Goal: Transaction & Acquisition: Purchase product/service

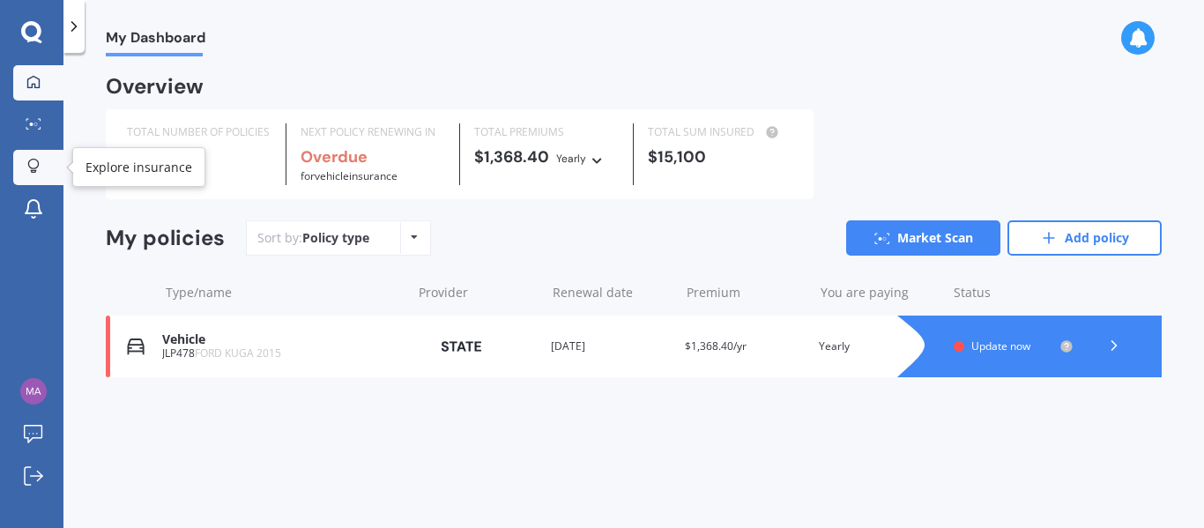
click at [23, 157] on link "Explore insurance" at bounding box center [38, 167] width 50 height 35
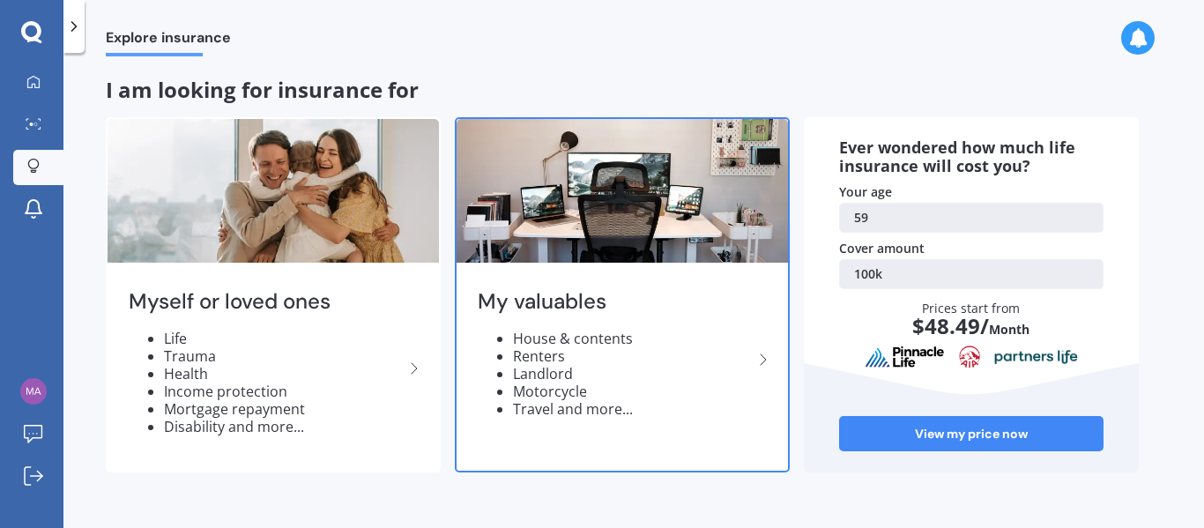
click at [615, 330] on li "House & contents" at bounding box center [633, 339] width 240 height 18
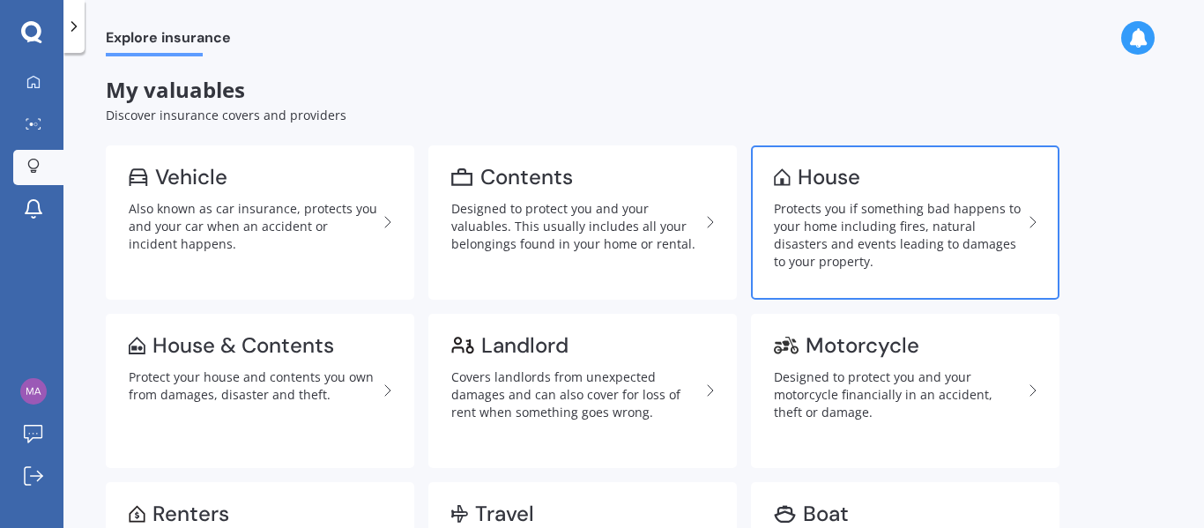
click at [881, 185] on div "House" at bounding box center [898, 177] width 249 height 18
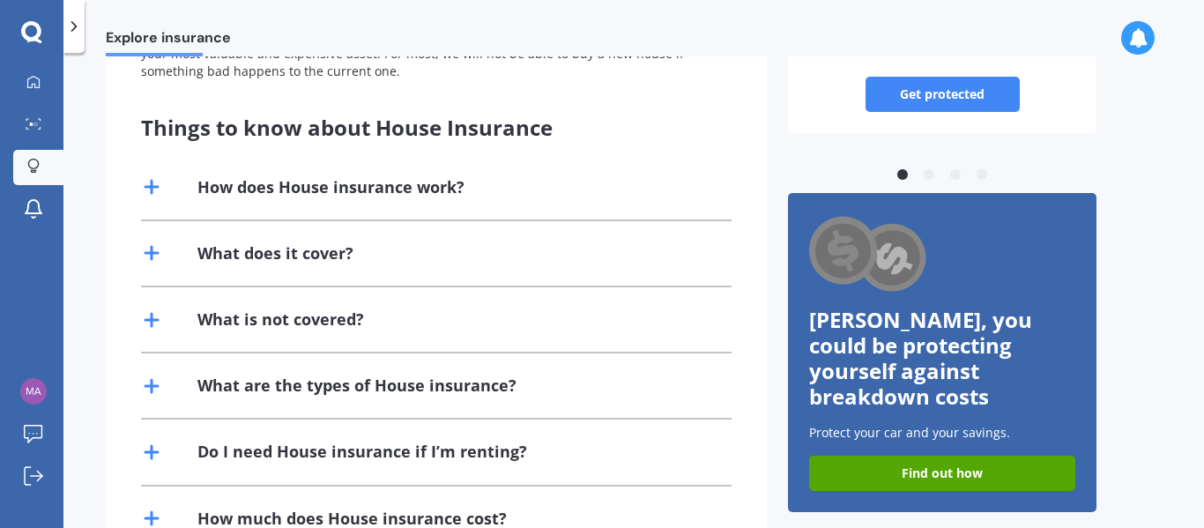
scroll to position [293, 0]
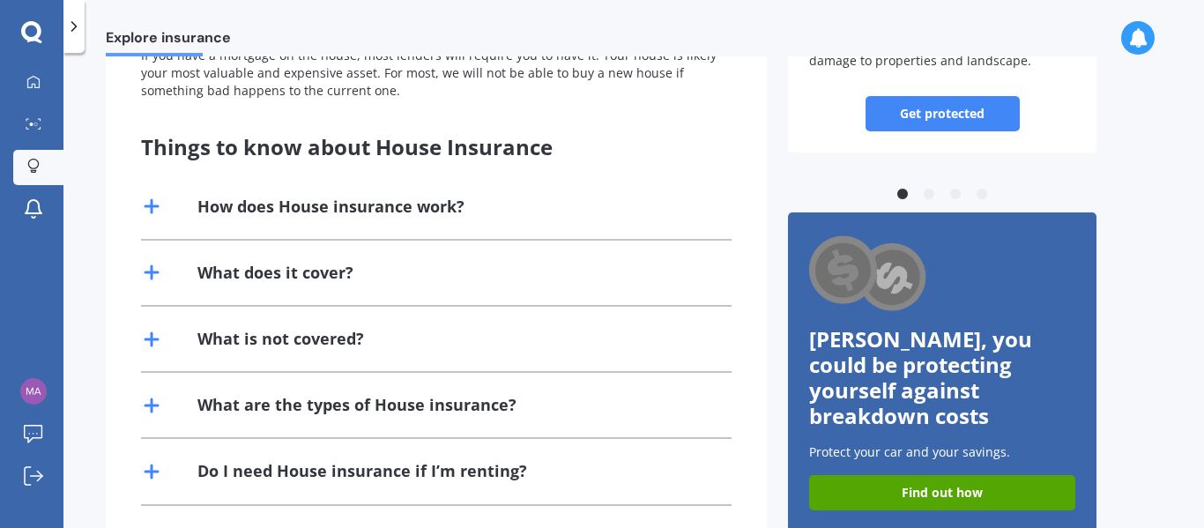
click at [631, 189] on div "How does House insurance work?" at bounding box center [436, 207] width 591 height 64
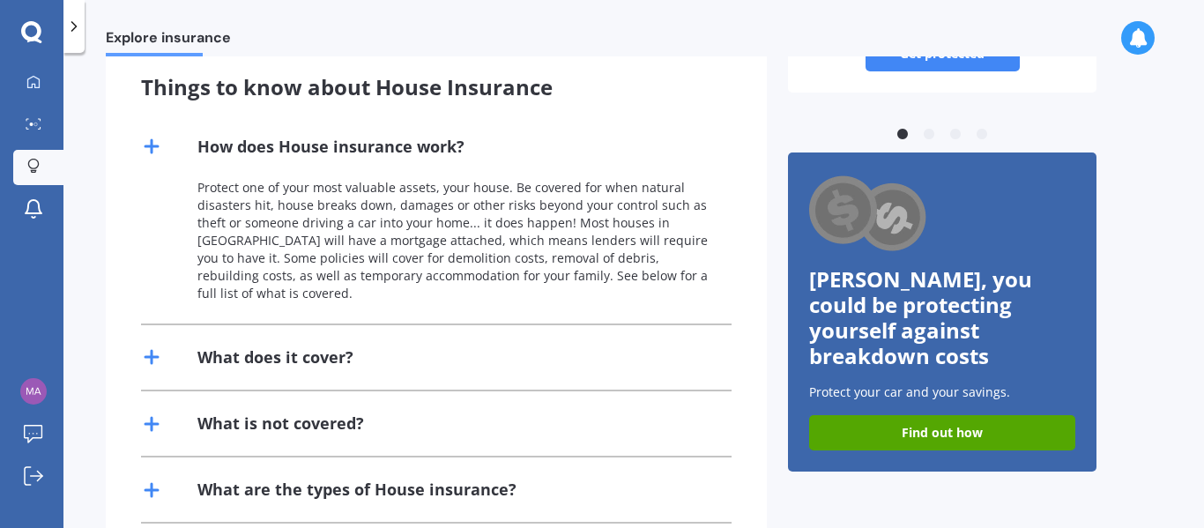
scroll to position [382, 0]
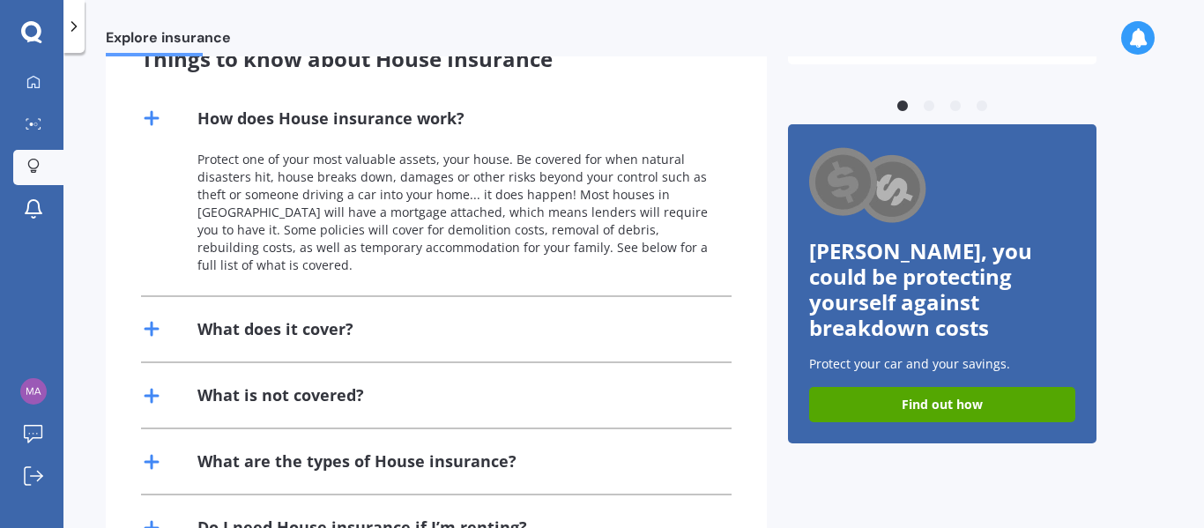
click at [380, 303] on div "What does it cover?" at bounding box center [436, 329] width 591 height 64
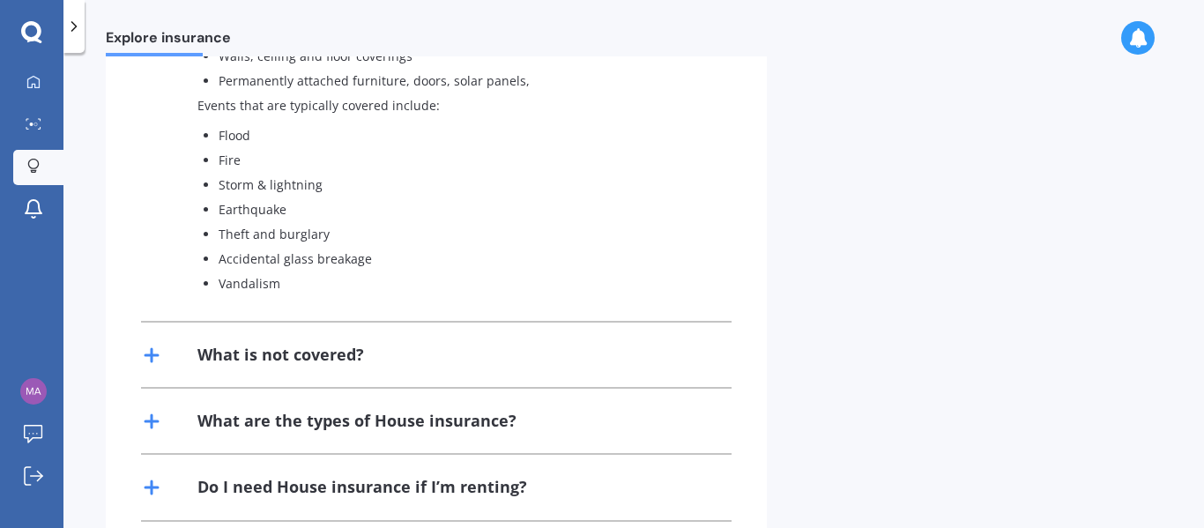
scroll to position [910, 0]
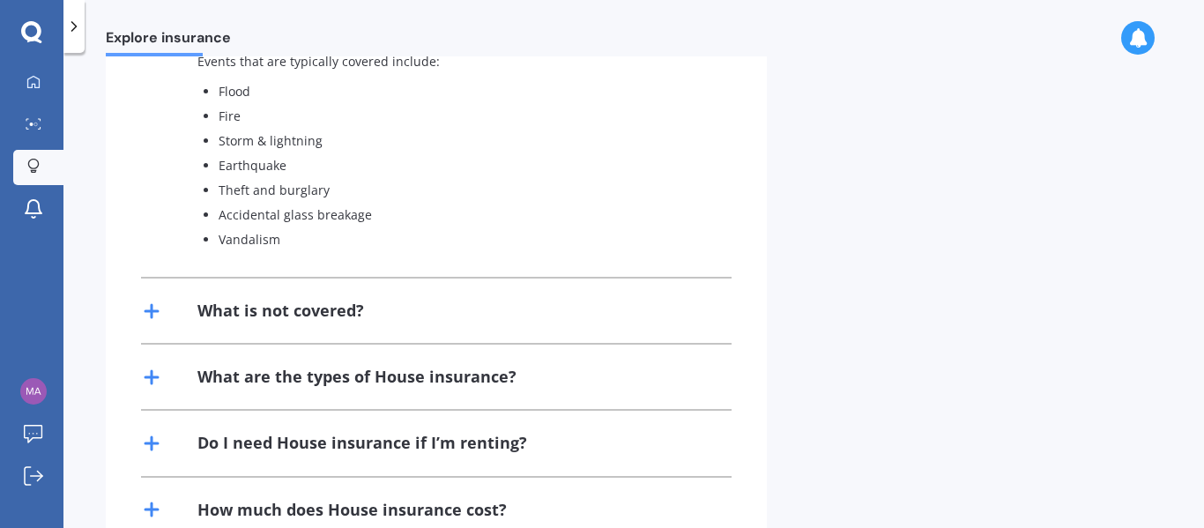
click at [370, 303] on div "What is not covered?" at bounding box center [436, 311] width 591 height 64
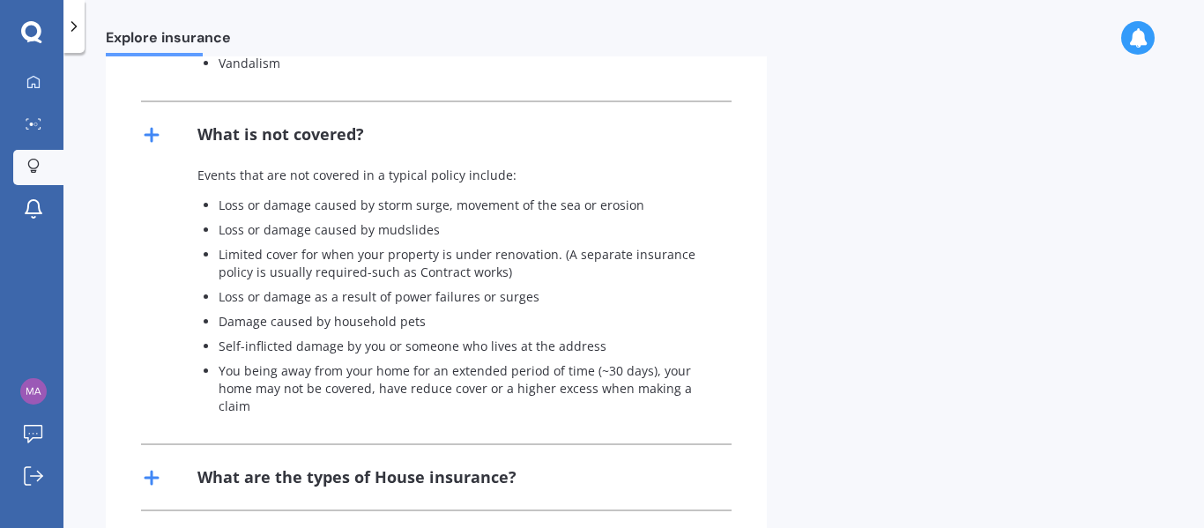
scroll to position [1175, 0]
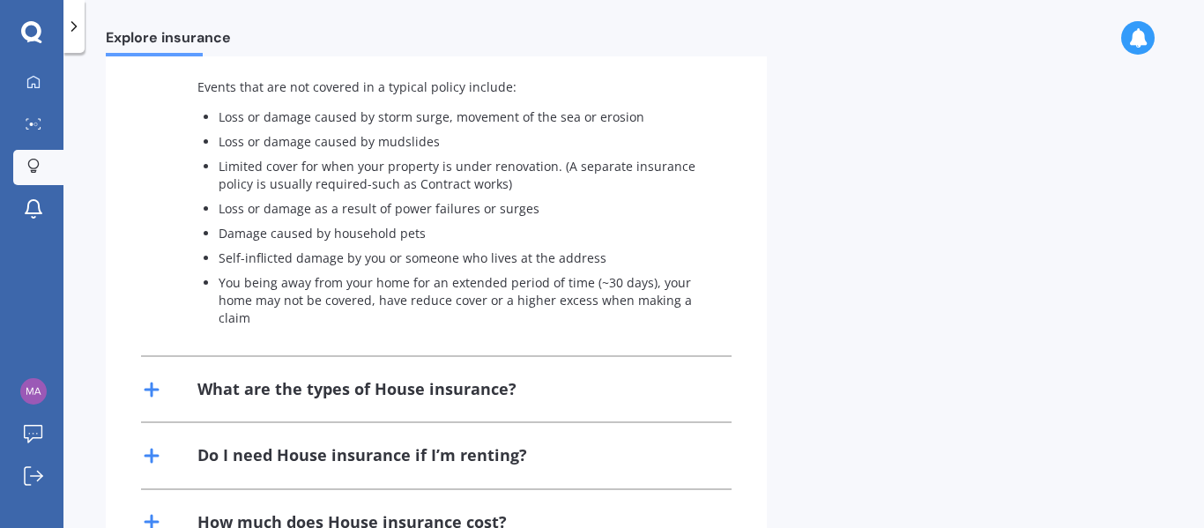
click at [350, 378] on div "What are the types of House insurance?" at bounding box center [356, 389] width 319 height 22
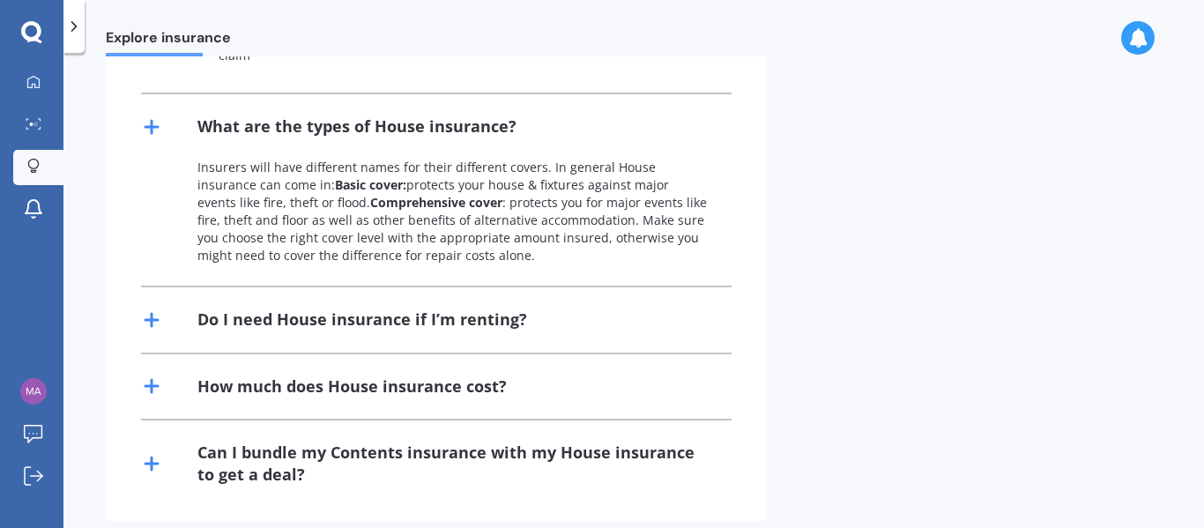
scroll to position [1445, 0]
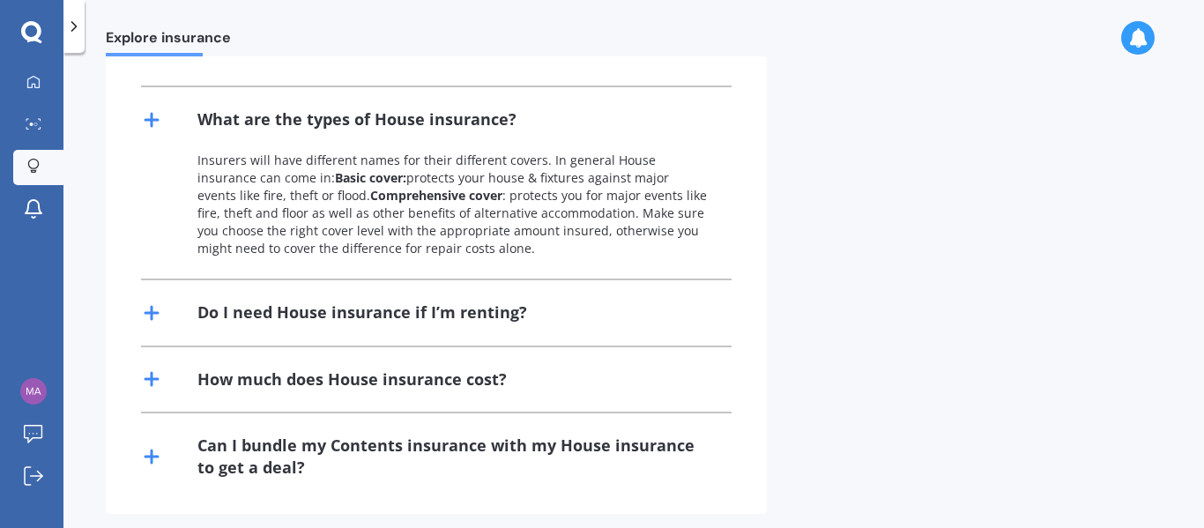
click at [356, 368] on div "How much does House insurance cost?" at bounding box center [351, 379] width 309 height 22
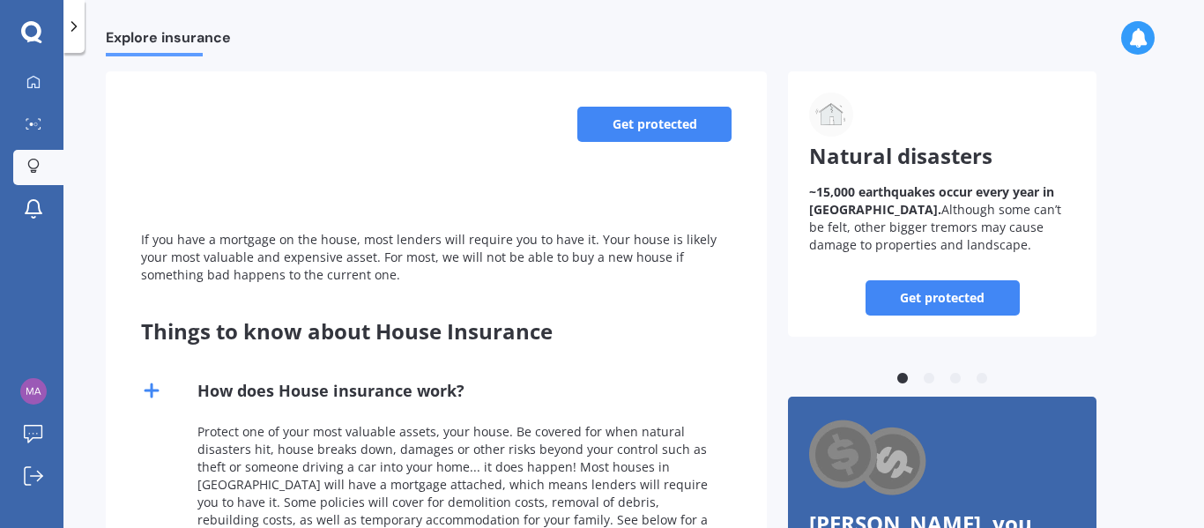
scroll to position [78, 0]
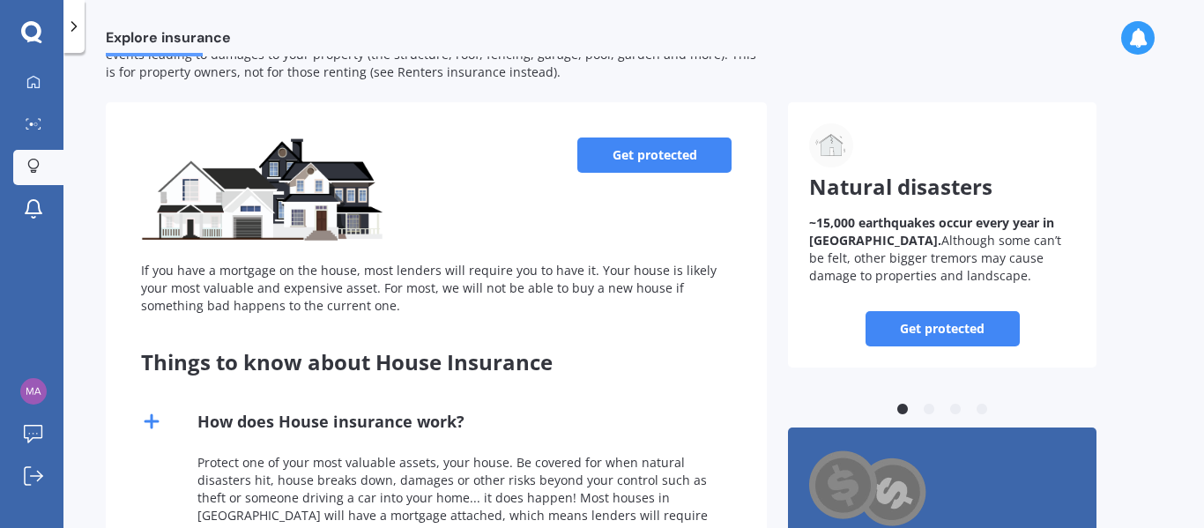
click at [647, 149] on link "Get protected" at bounding box center [654, 154] width 154 height 35
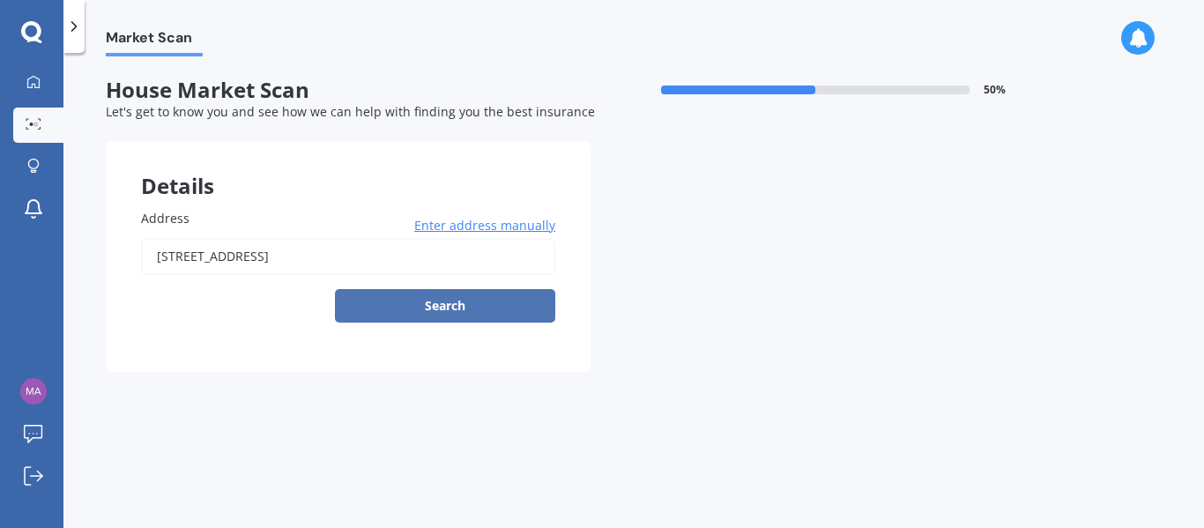
click at [435, 298] on button "Search" at bounding box center [445, 305] width 220 height 33
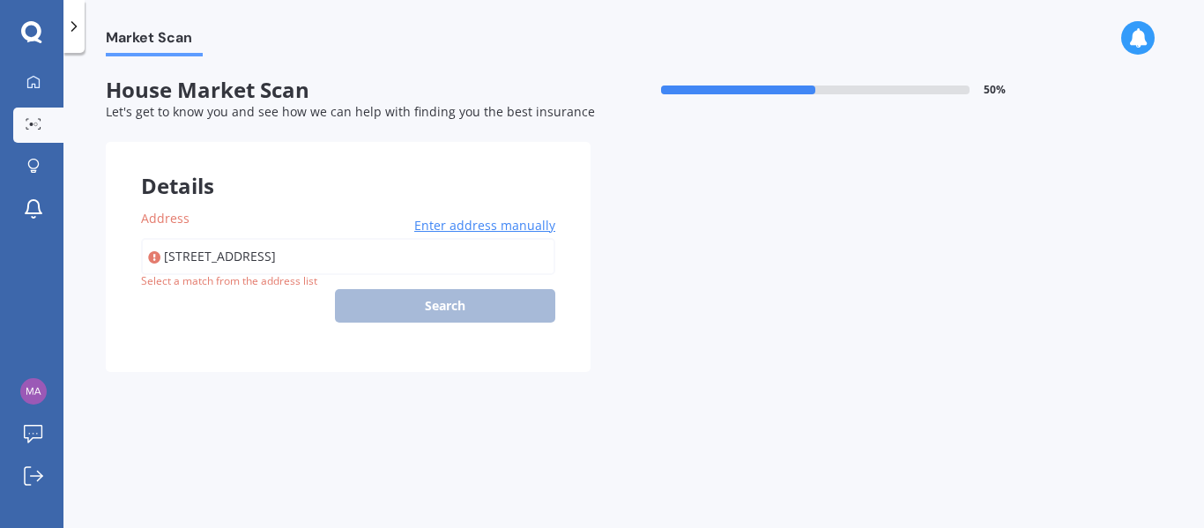
type input "[STREET_ADDRESS]"
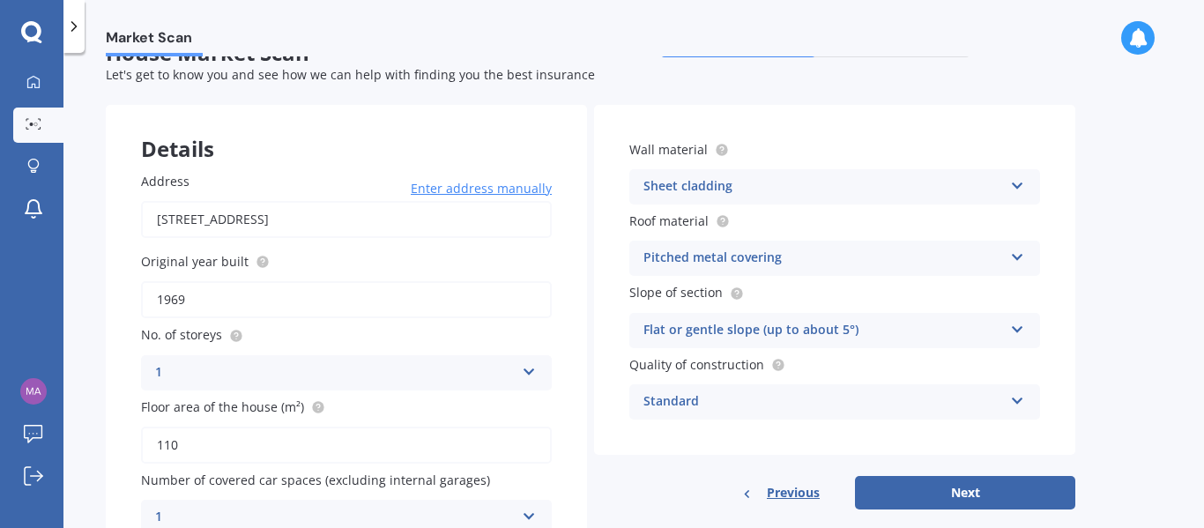
scroll to position [125, 0]
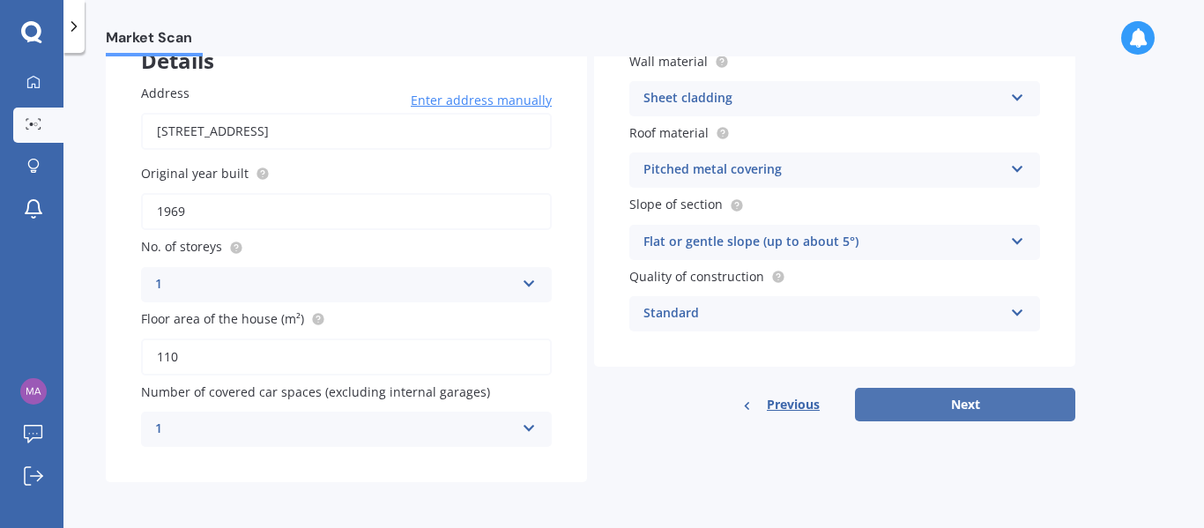
click at [916, 411] on button "Next" at bounding box center [965, 404] width 220 height 33
select select "01"
select select "11"
select select "1965"
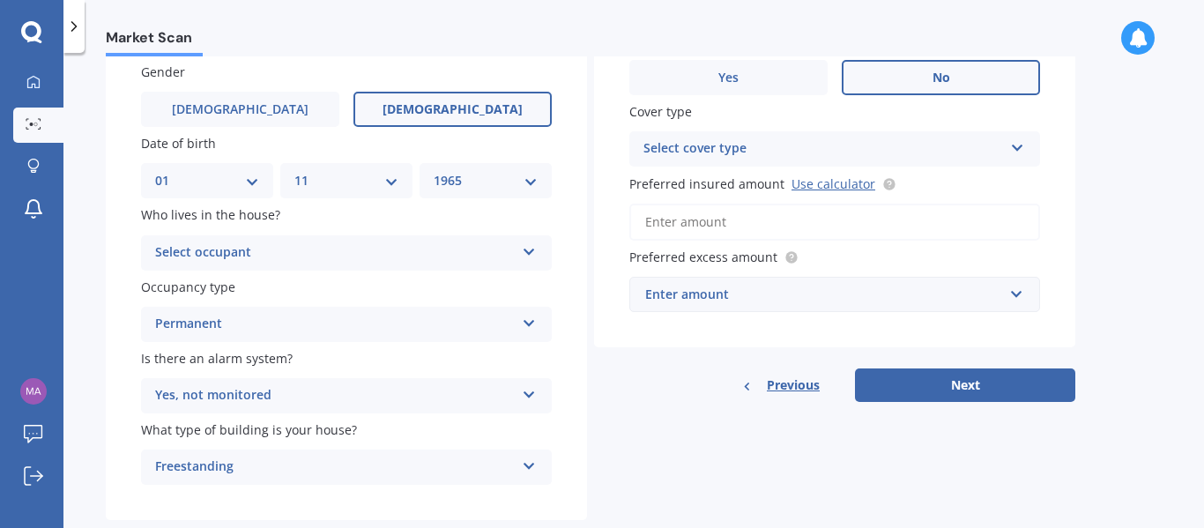
scroll to position [176, 0]
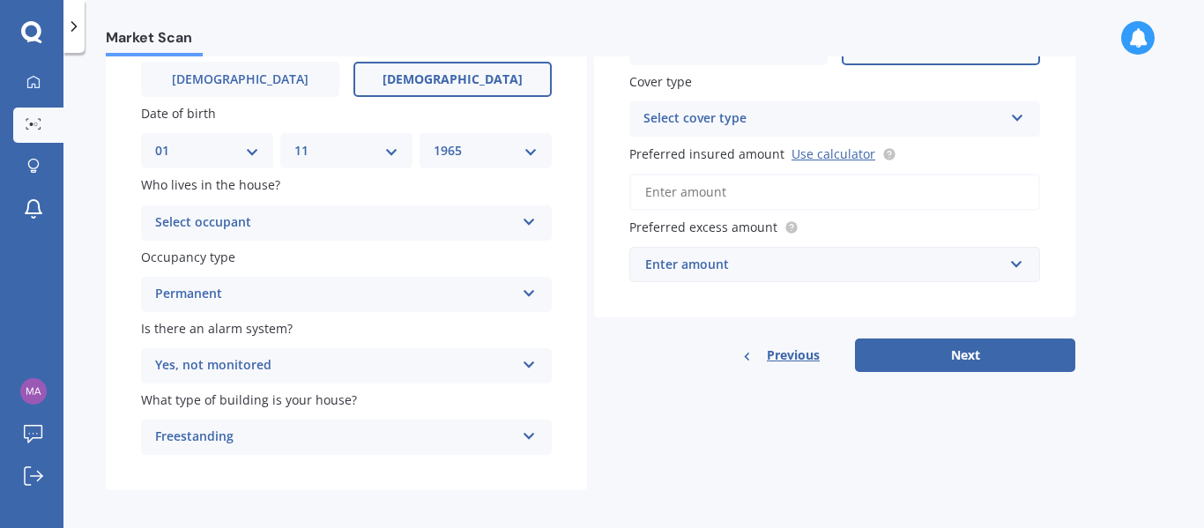
click at [530, 225] on icon at bounding box center [529, 218] width 15 height 12
click at [381, 249] on div "Owner" at bounding box center [346, 257] width 409 height 32
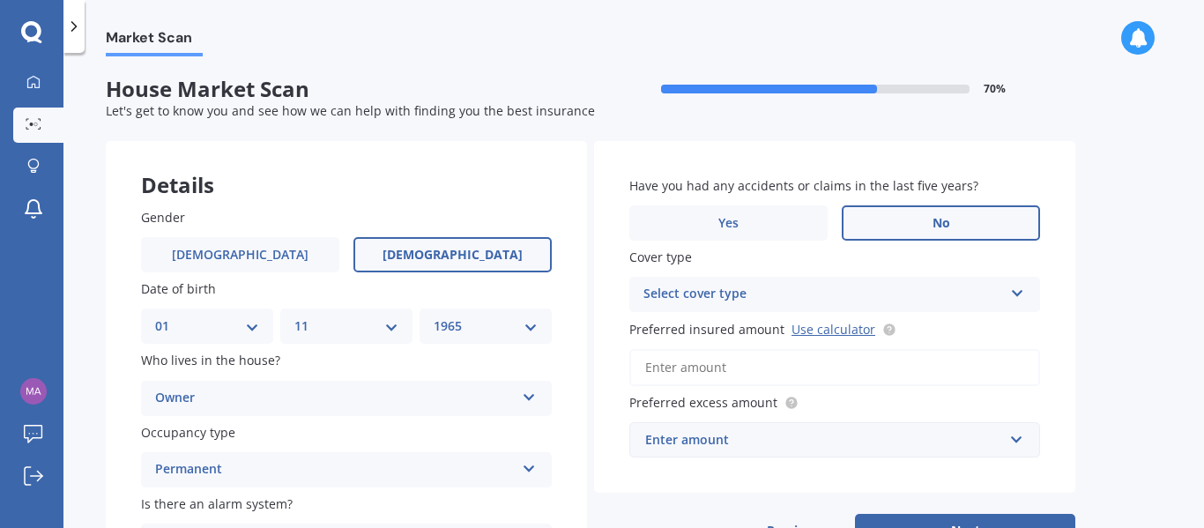
scroll to position [0, 0]
click at [810, 298] on div "Select cover type" at bounding box center [823, 295] width 360 height 21
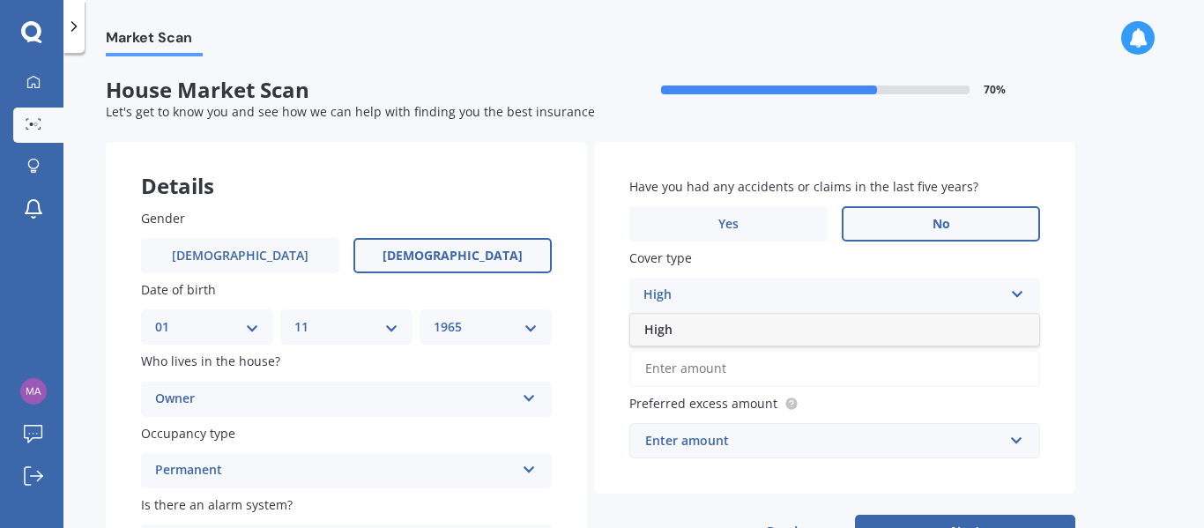
click at [811, 300] on div "High" at bounding box center [823, 295] width 360 height 21
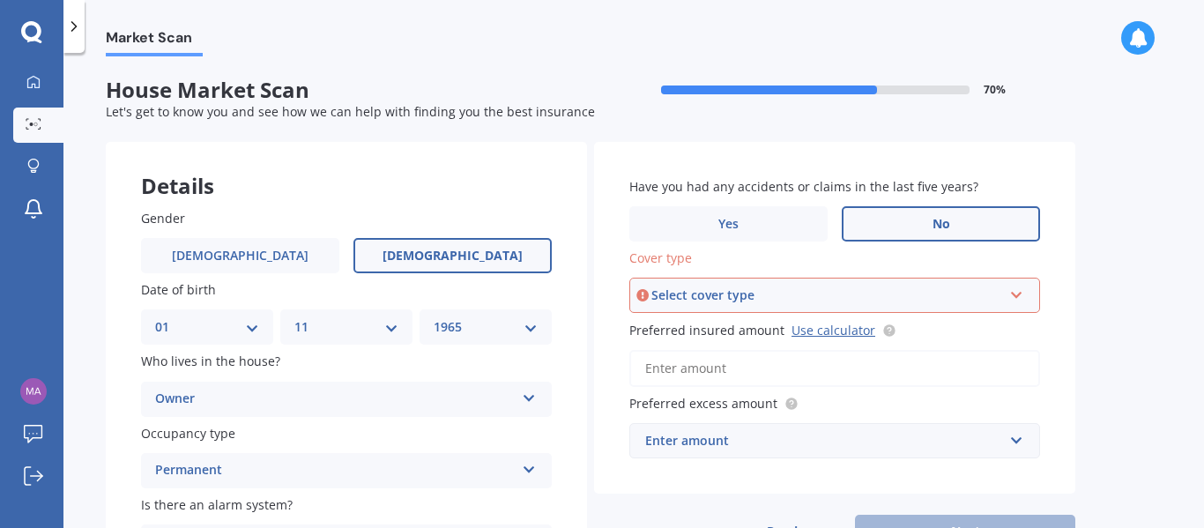
click at [811, 300] on div "Select cover type" at bounding box center [826, 295] width 351 height 19
click at [754, 317] on div "High" at bounding box center [834, 329] width 407 height 32
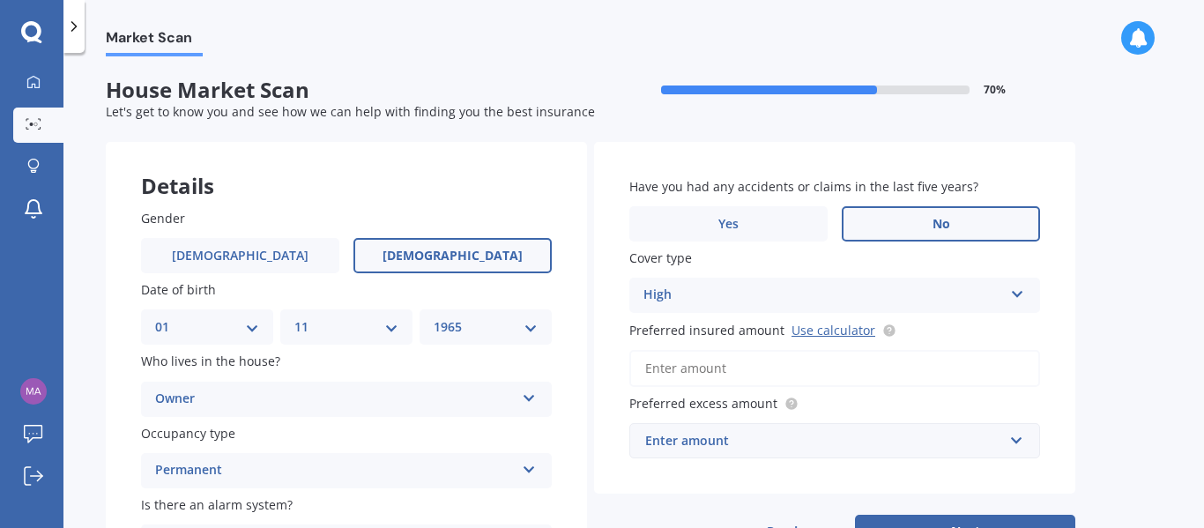
scroll to position [88, 0]
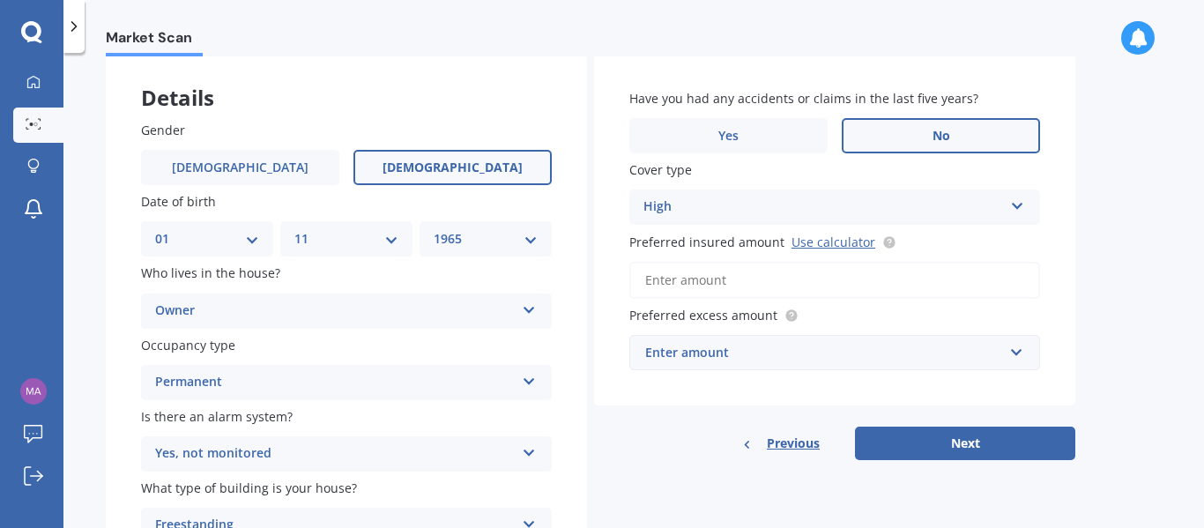
click at [813, 284] on input "Preferred insured amount Use calculator" at bounding box center [834, 280] width 411 height 37
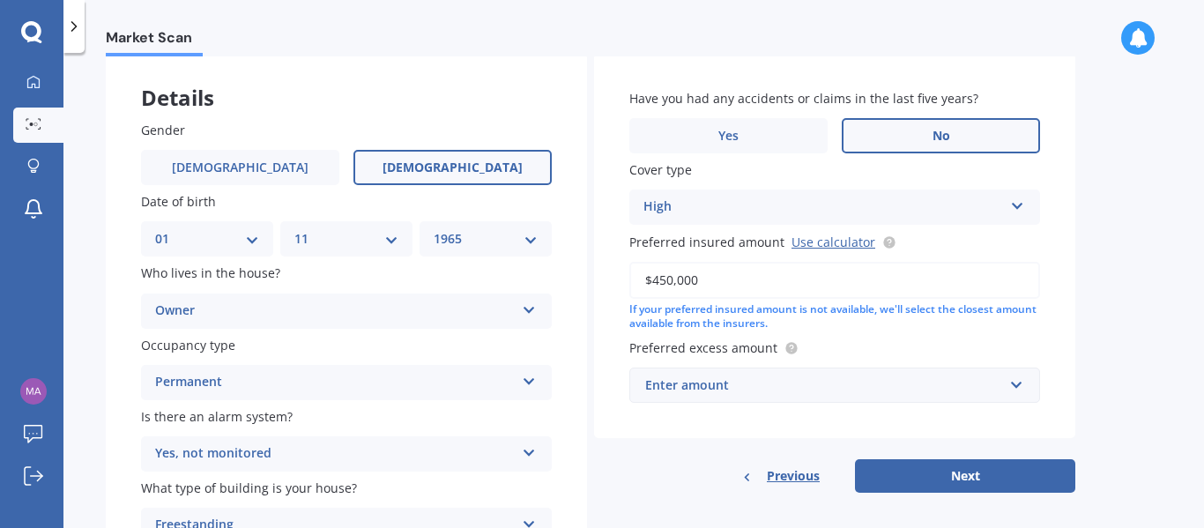
type input "$450,000"
click at [901, 391] on div "Enter amount" at bounding box center [824, 384] width 358 height 19
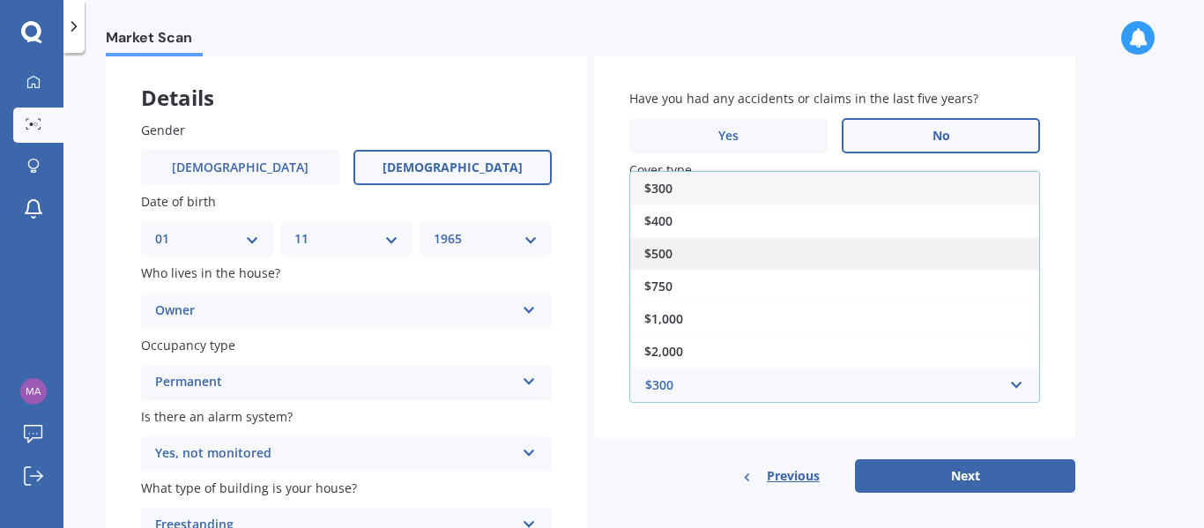
click at [707, 251] on div "$500" at bounding box center [834, 253] width 409 height 33
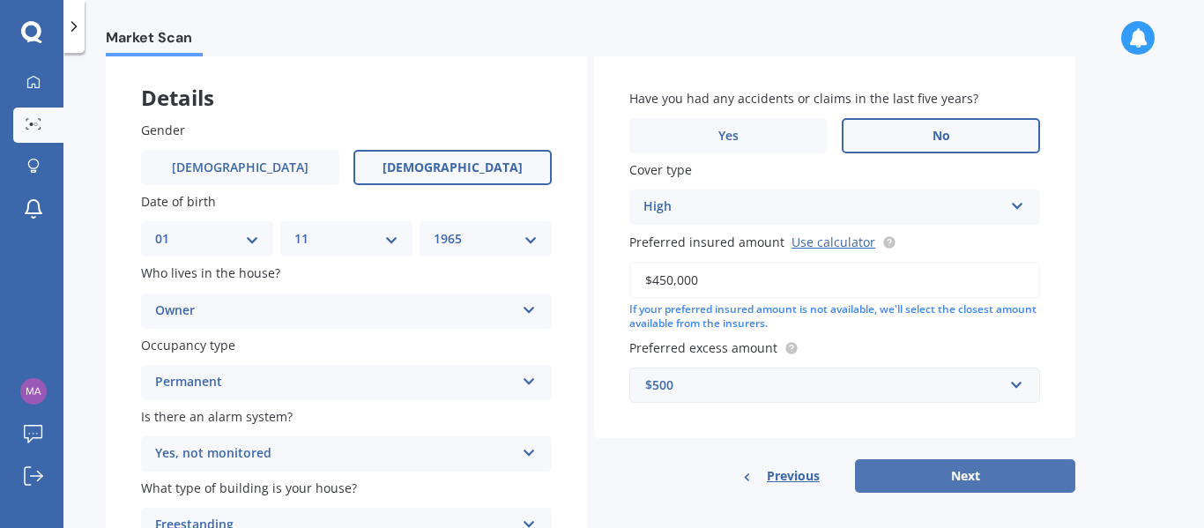
click at [887, 474] on button "Next" at bounding box center [965, 475] width 220 height 33
select select "01"
select select "11"
select select "1965"
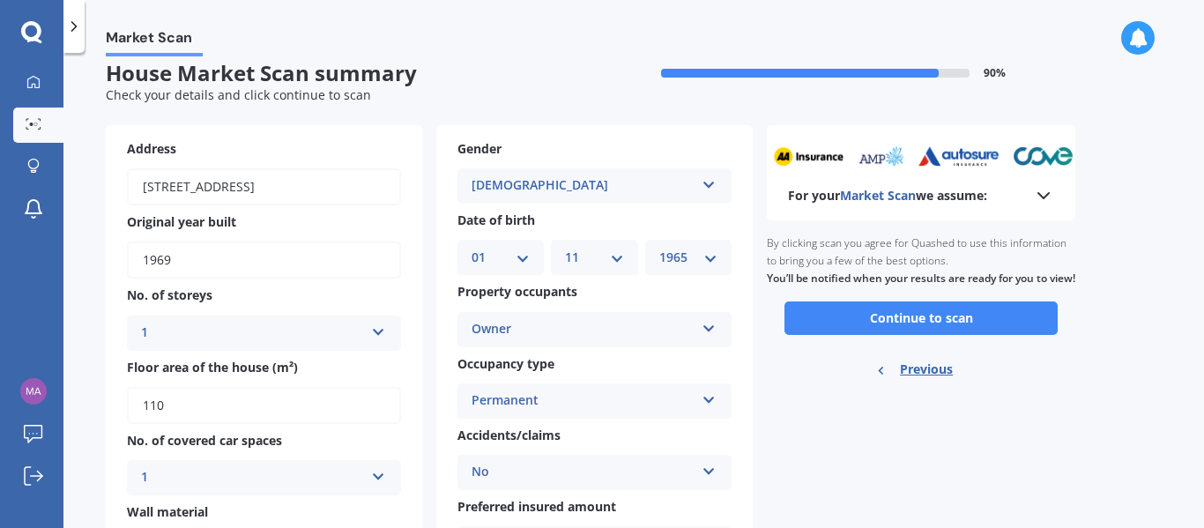
scroll to position [0, 0]
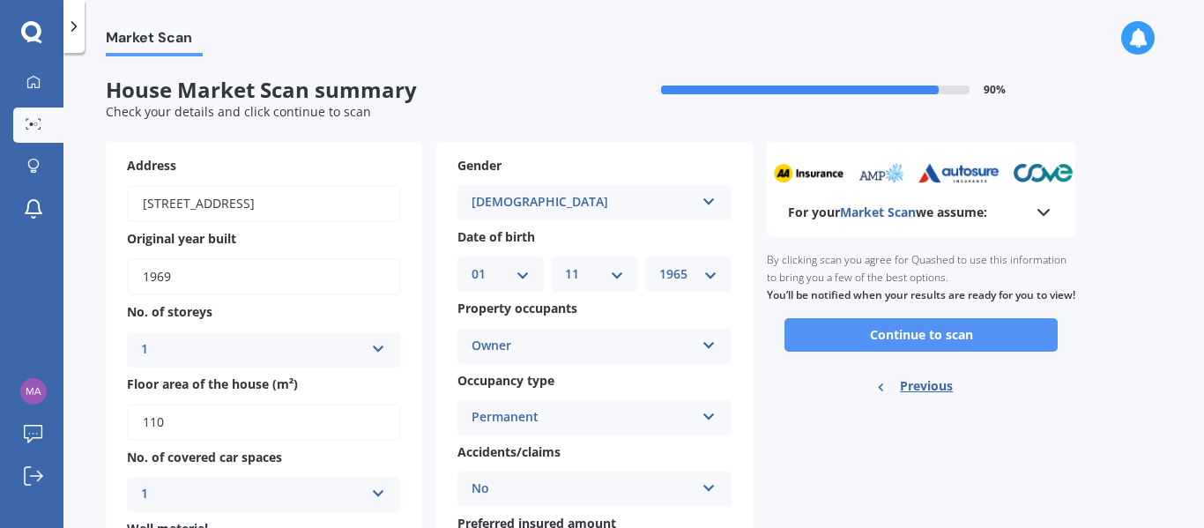
click at [870, 352] on button "Continue to scan" at bounding box center [920, 334] width 273 height 33
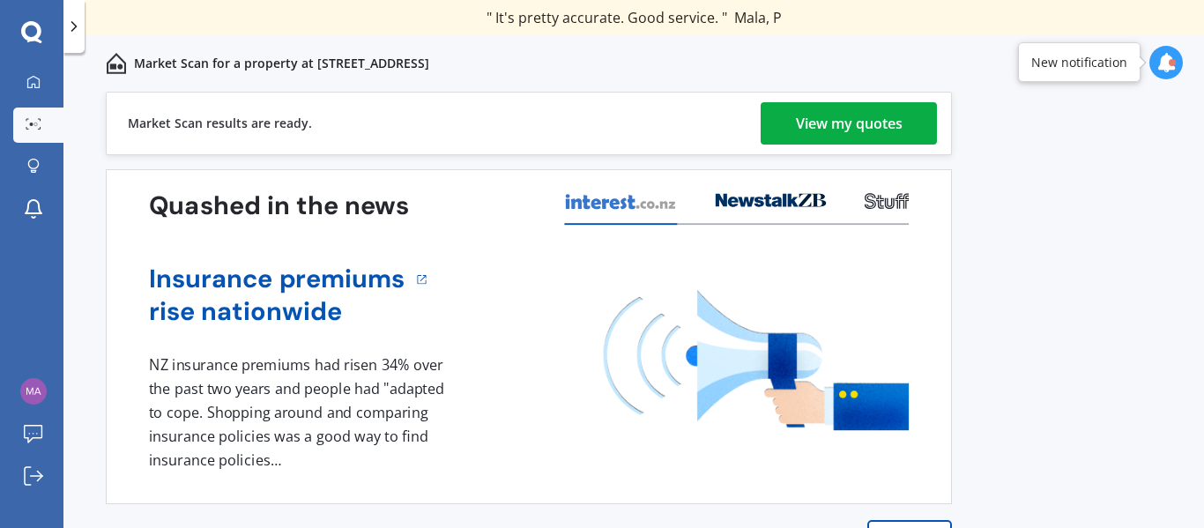
click at [843, 124] on div "View my quotes" at bounding box center [849, 123] width 107 height 42
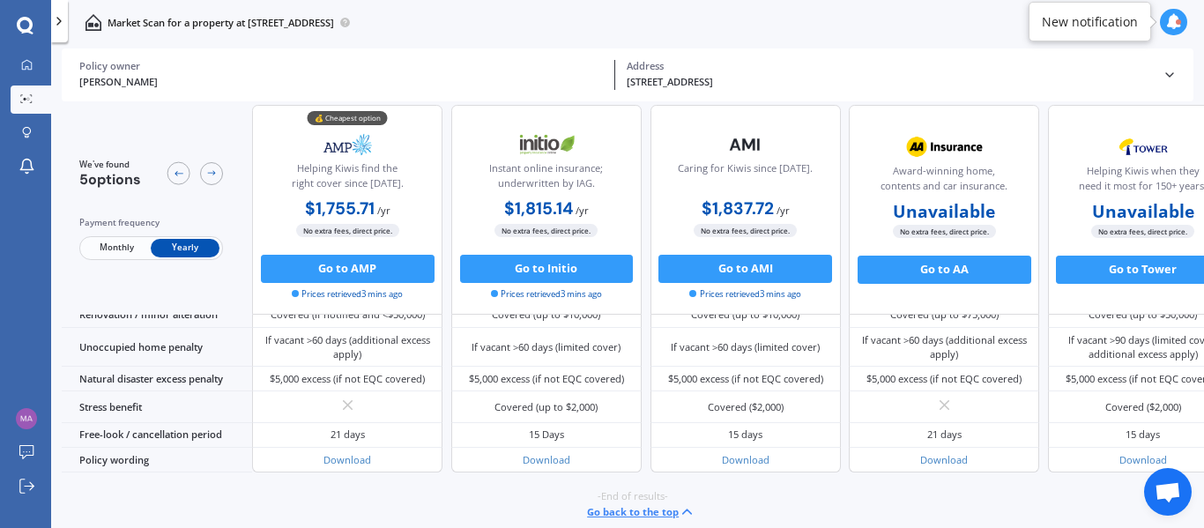
scroll to position [836, 0]
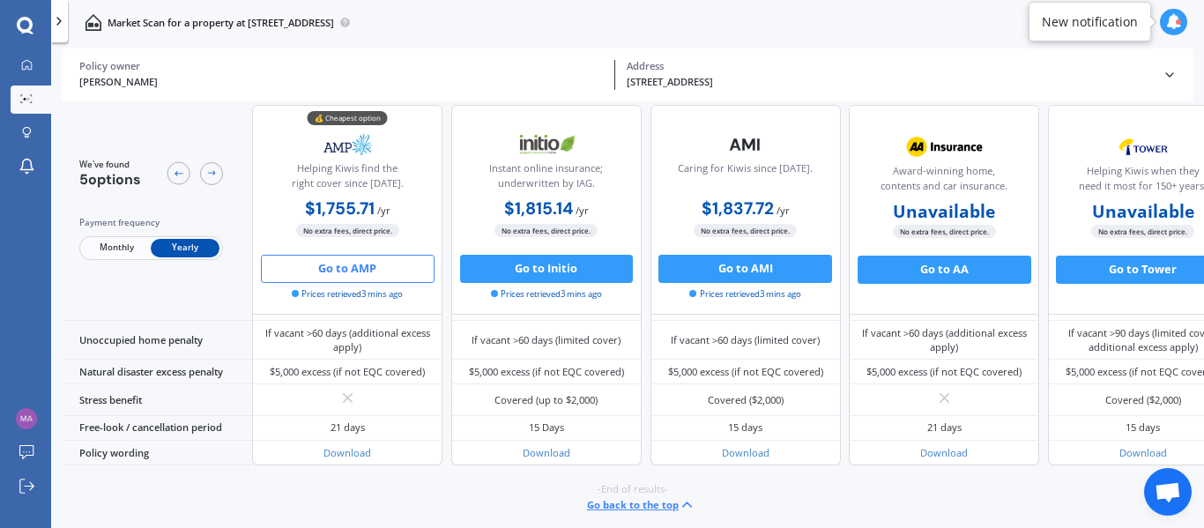
click at [345, 269] on button "Go to AMP" at bounding box center [348, 269] width 174 height 28
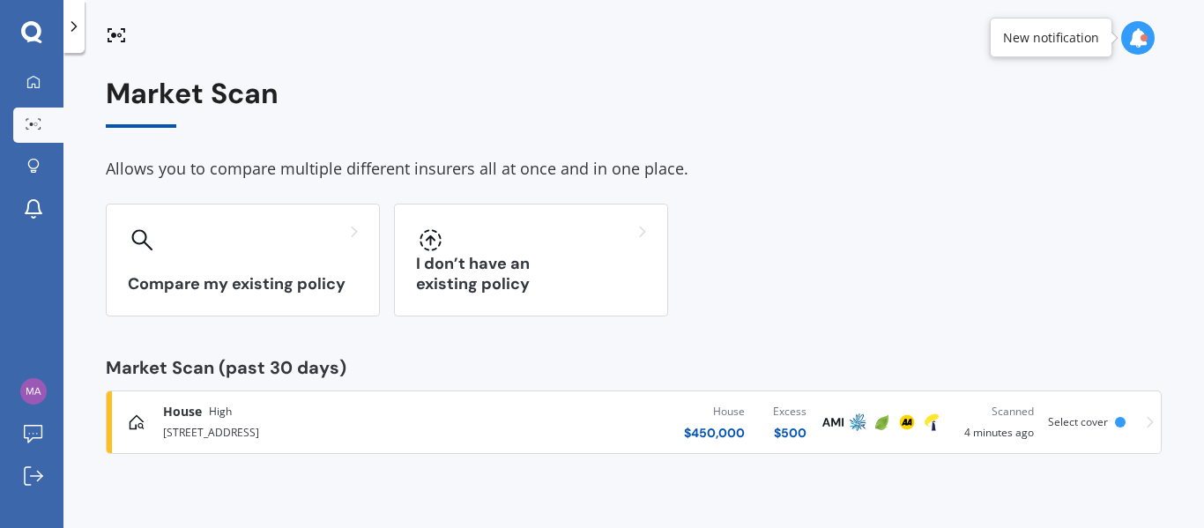
click at [608, 418] on div "House $ 450,000 Excess $ 500" at bounding box center [647, 422] width 346 height 53
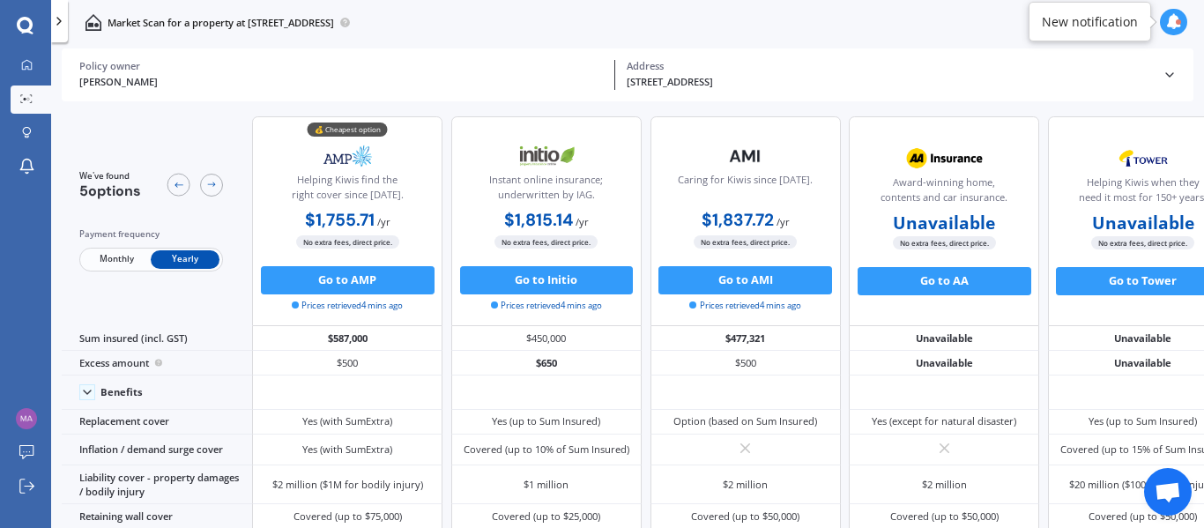
click at [113, 259] on span "Monthly" at bounding box center [116, 259] width 69 height 19
